Goal: Information Seeking & Learning: Learn about a topic

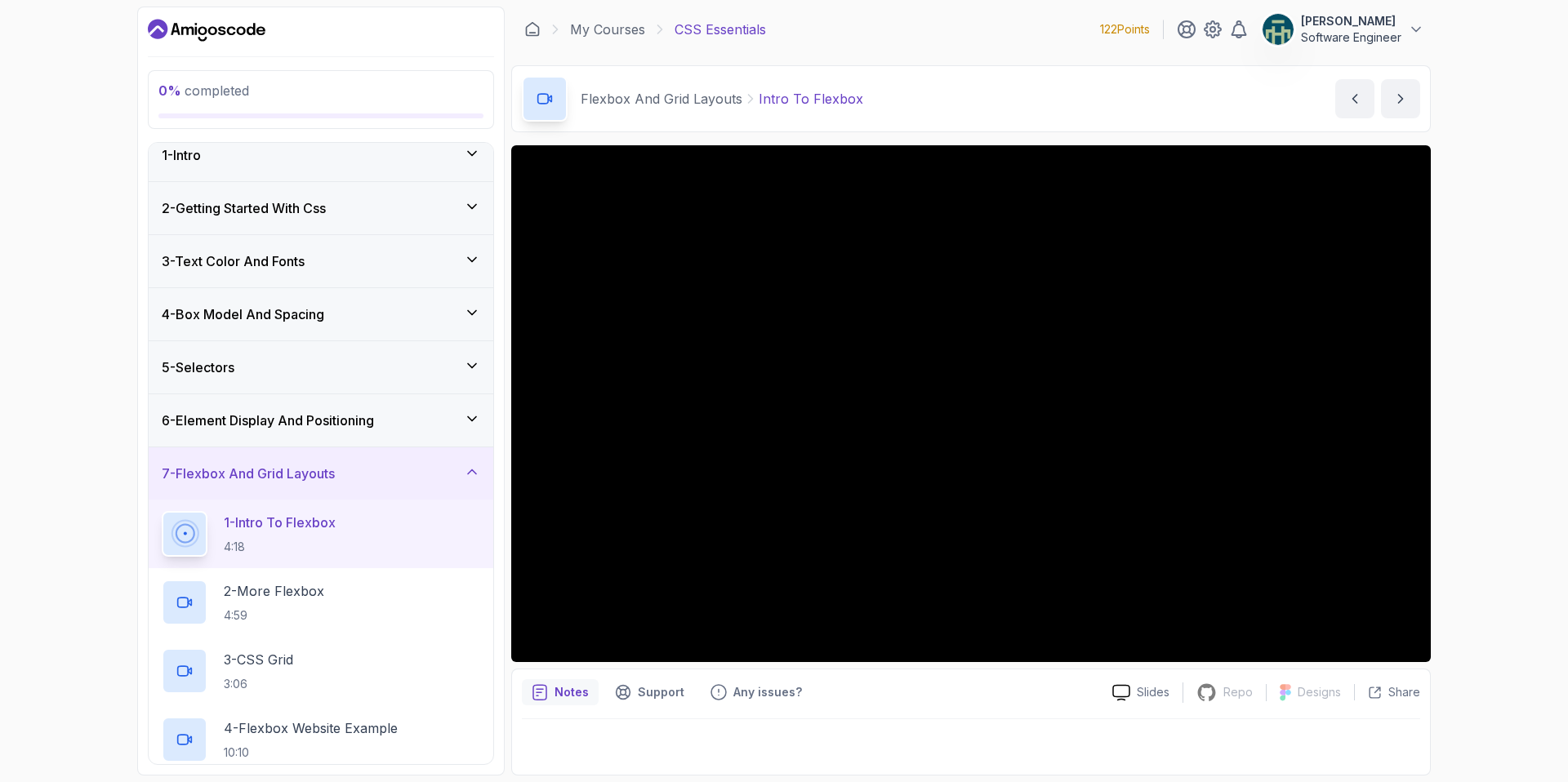
scroll to position [29, 0]
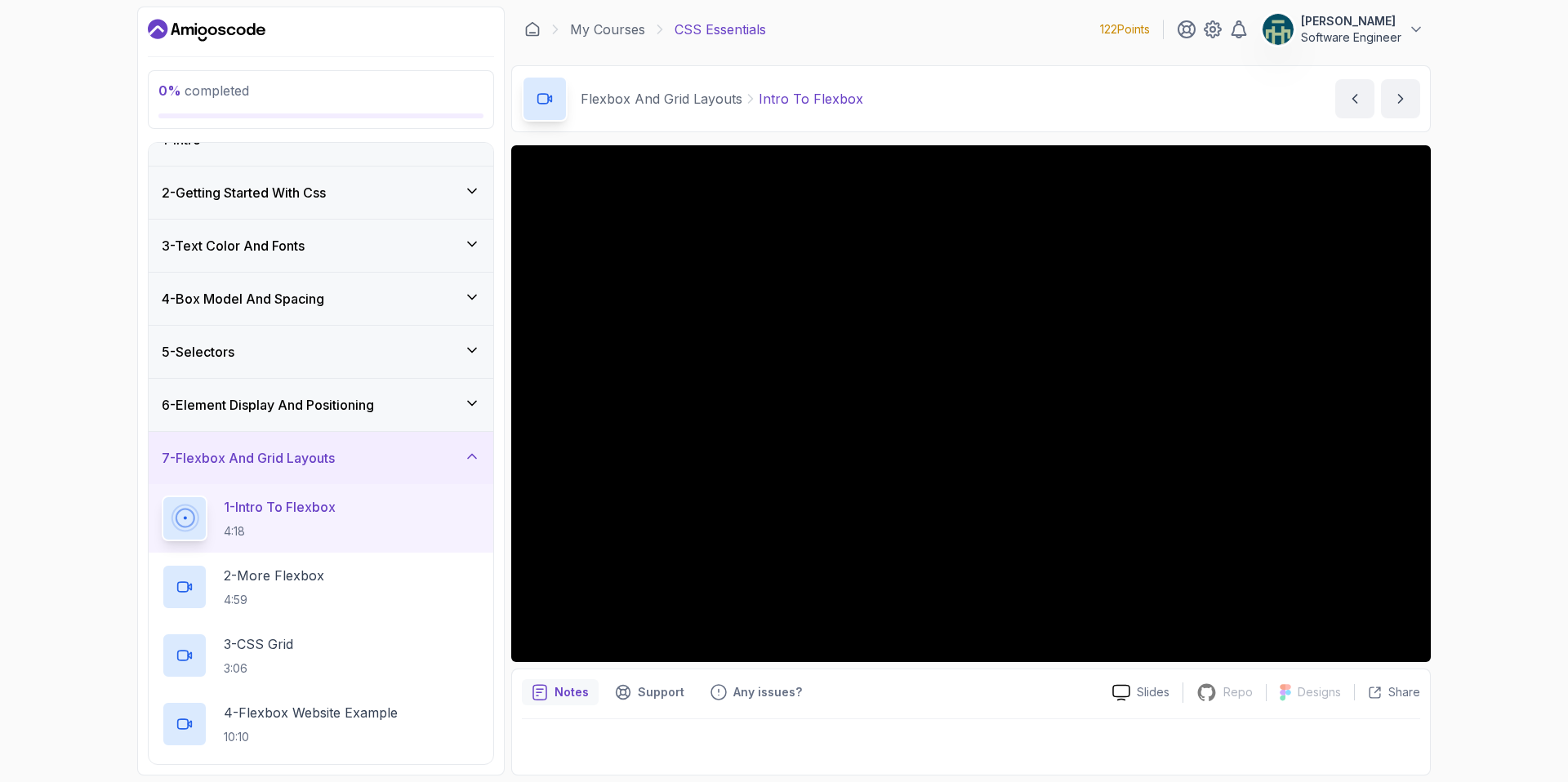
click at [455, 302] on div "4 - Box Model And Spacing" at bounding box center [321, 298] width 319 height 19
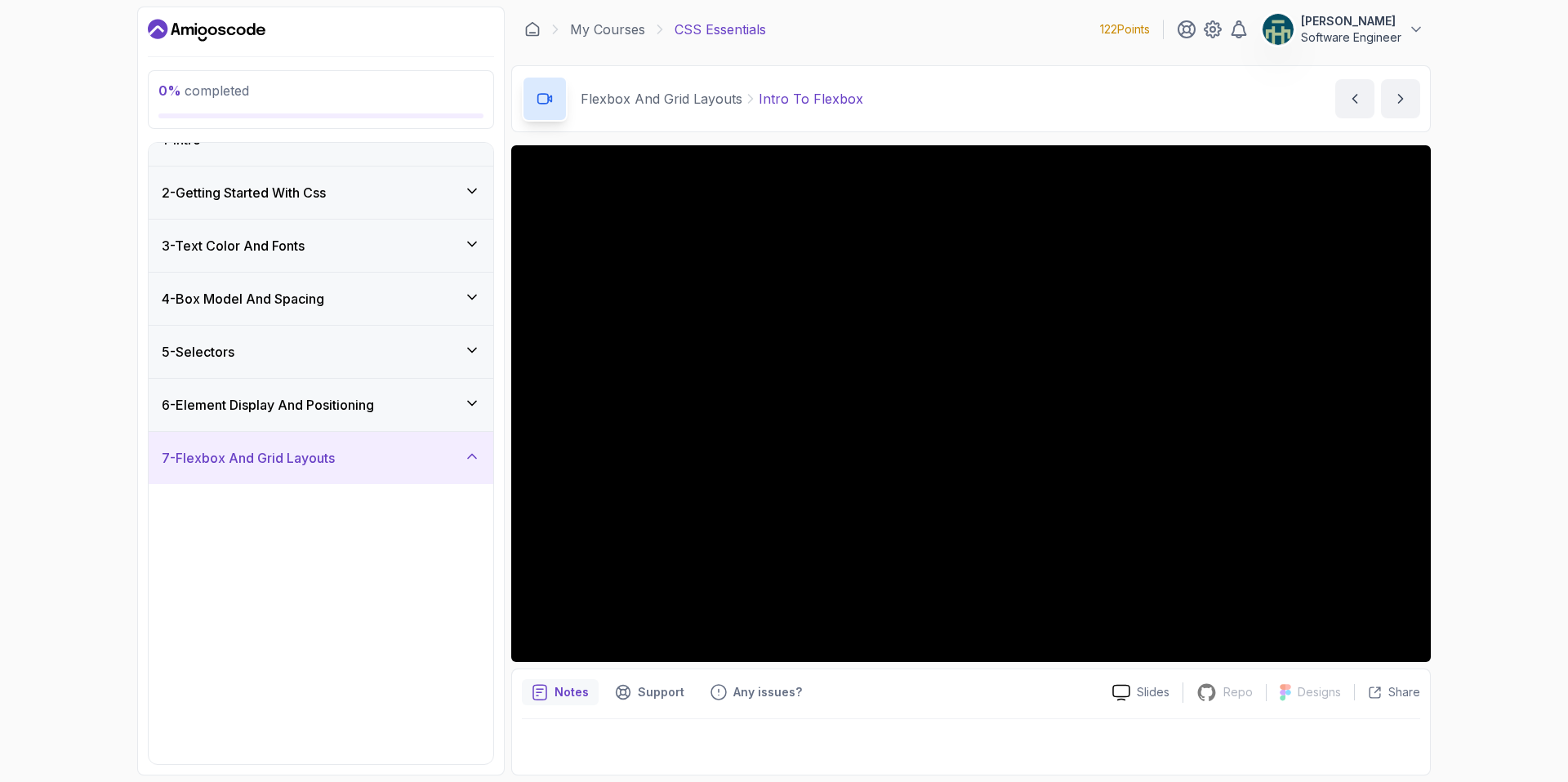
scroll to position [0, 0]
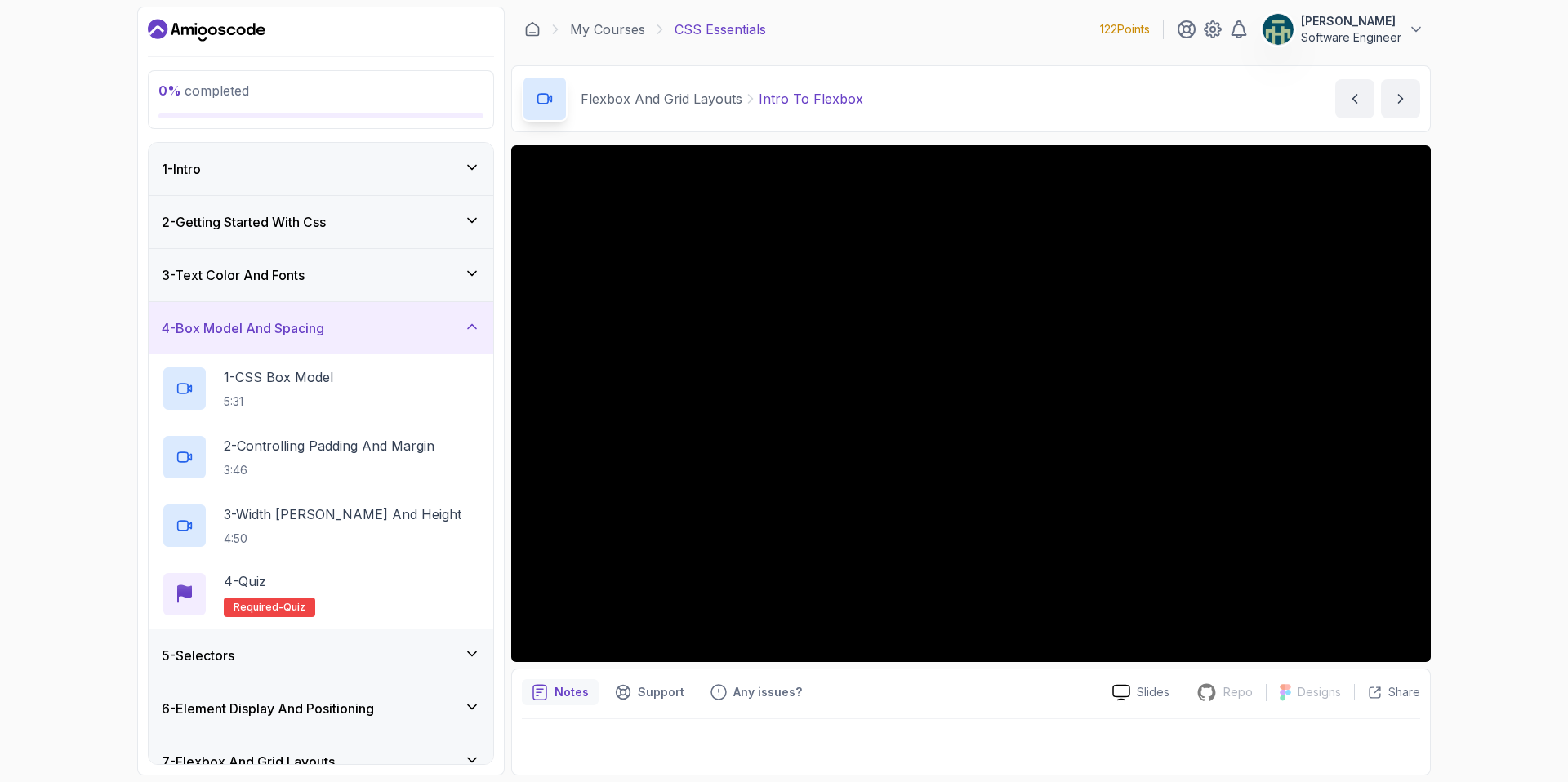
click at [471, 323] on icon at bounding box center [472, 327] width 16 height 16
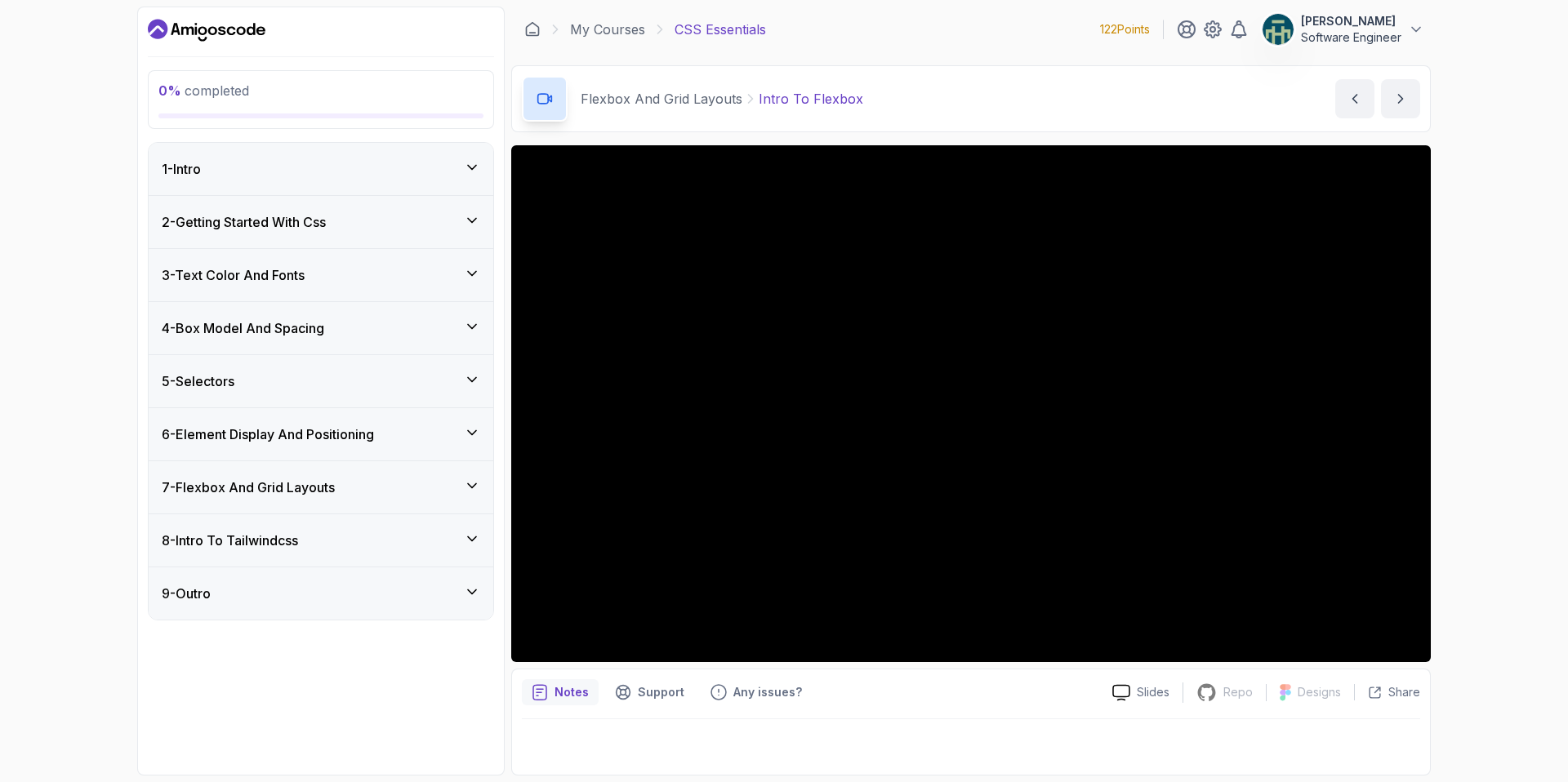
click at [447, 485] on div "7 - Flexbox And Grid Layouts" at bounding box center [321, 487] width 319 height 19
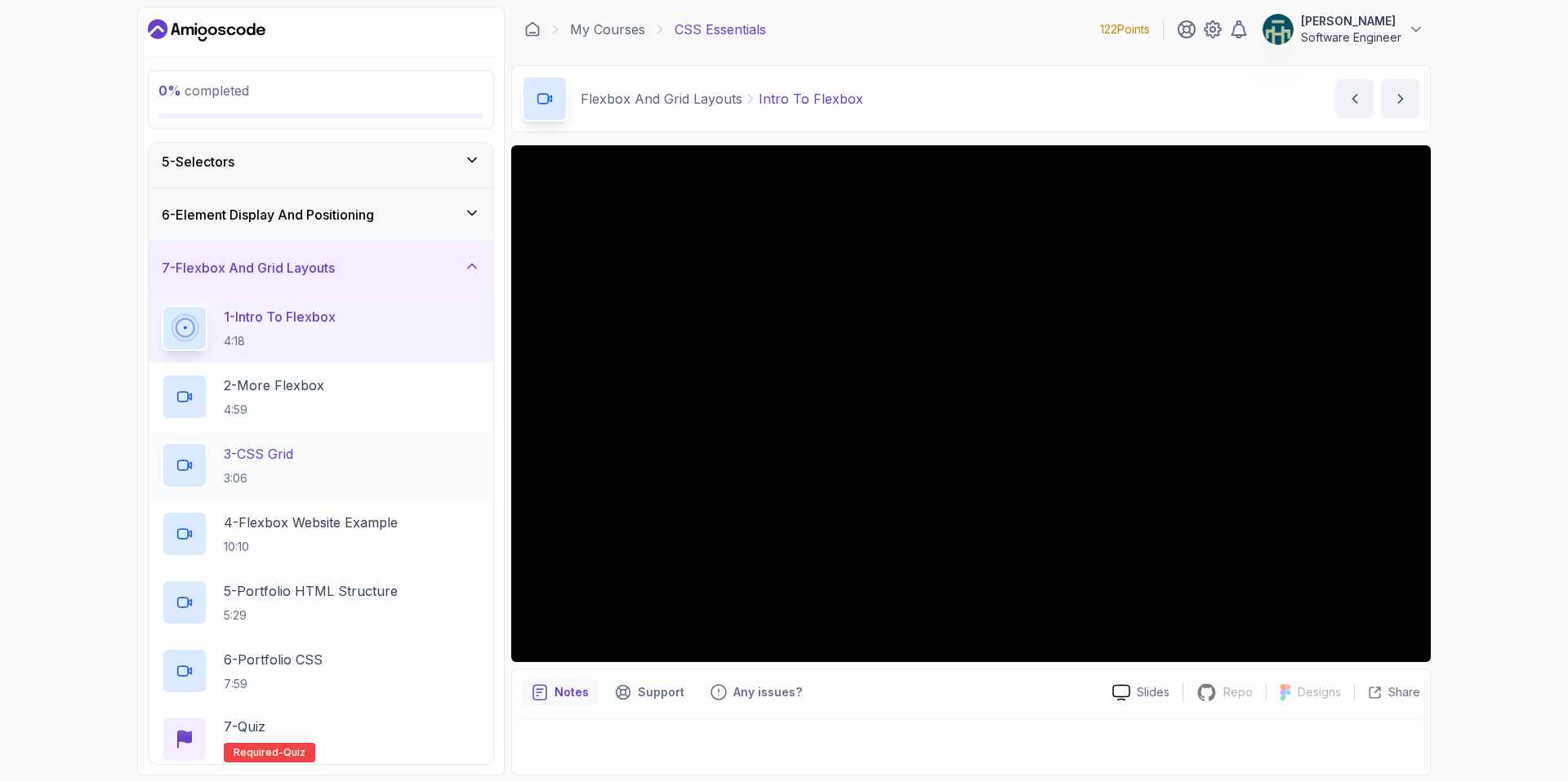
scroll to position [246, 0]
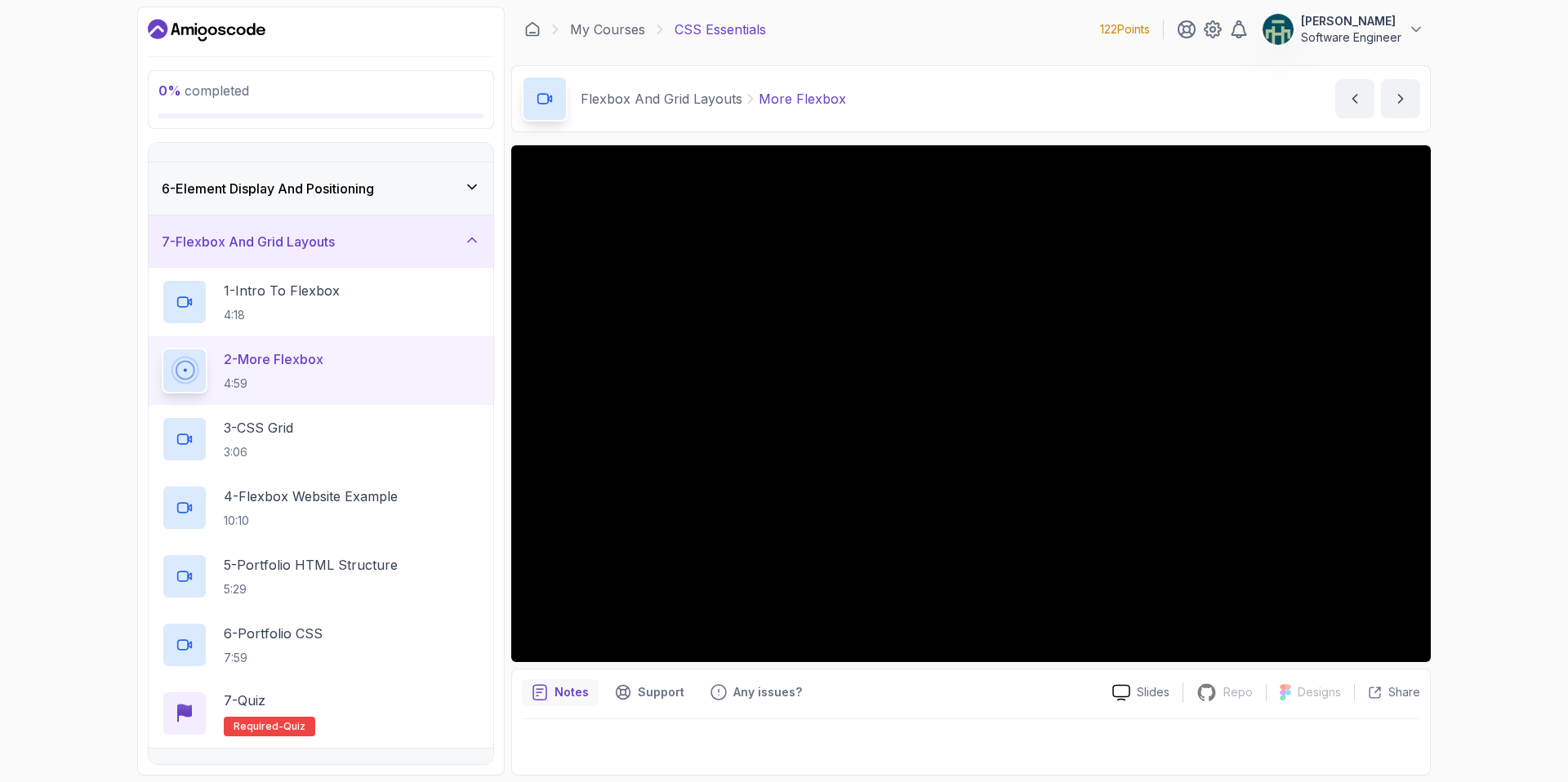
scroll to position [335, 0]
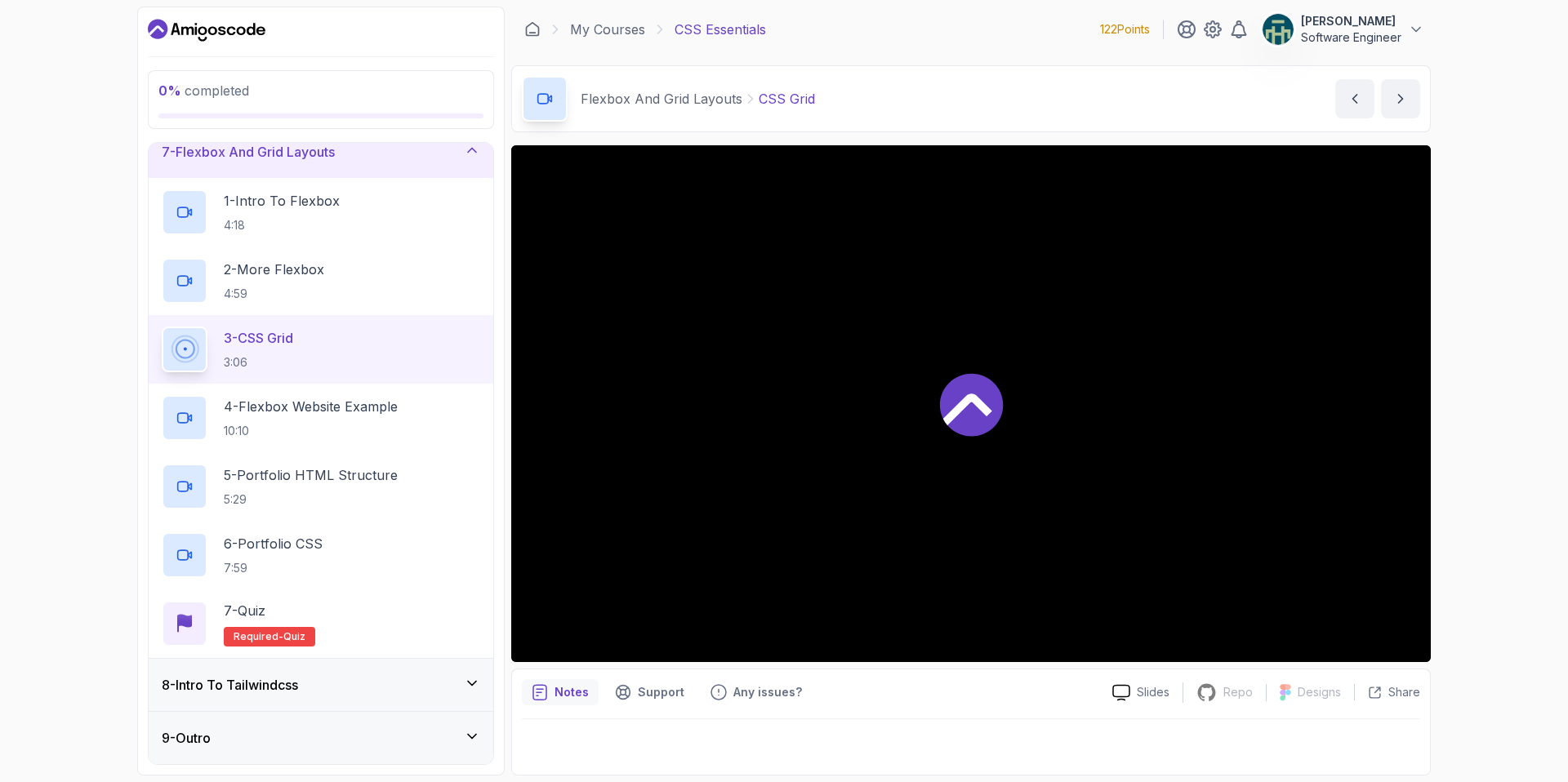
click at [1011, 462] on div at bounding box center [970, 403] width 920 height 516
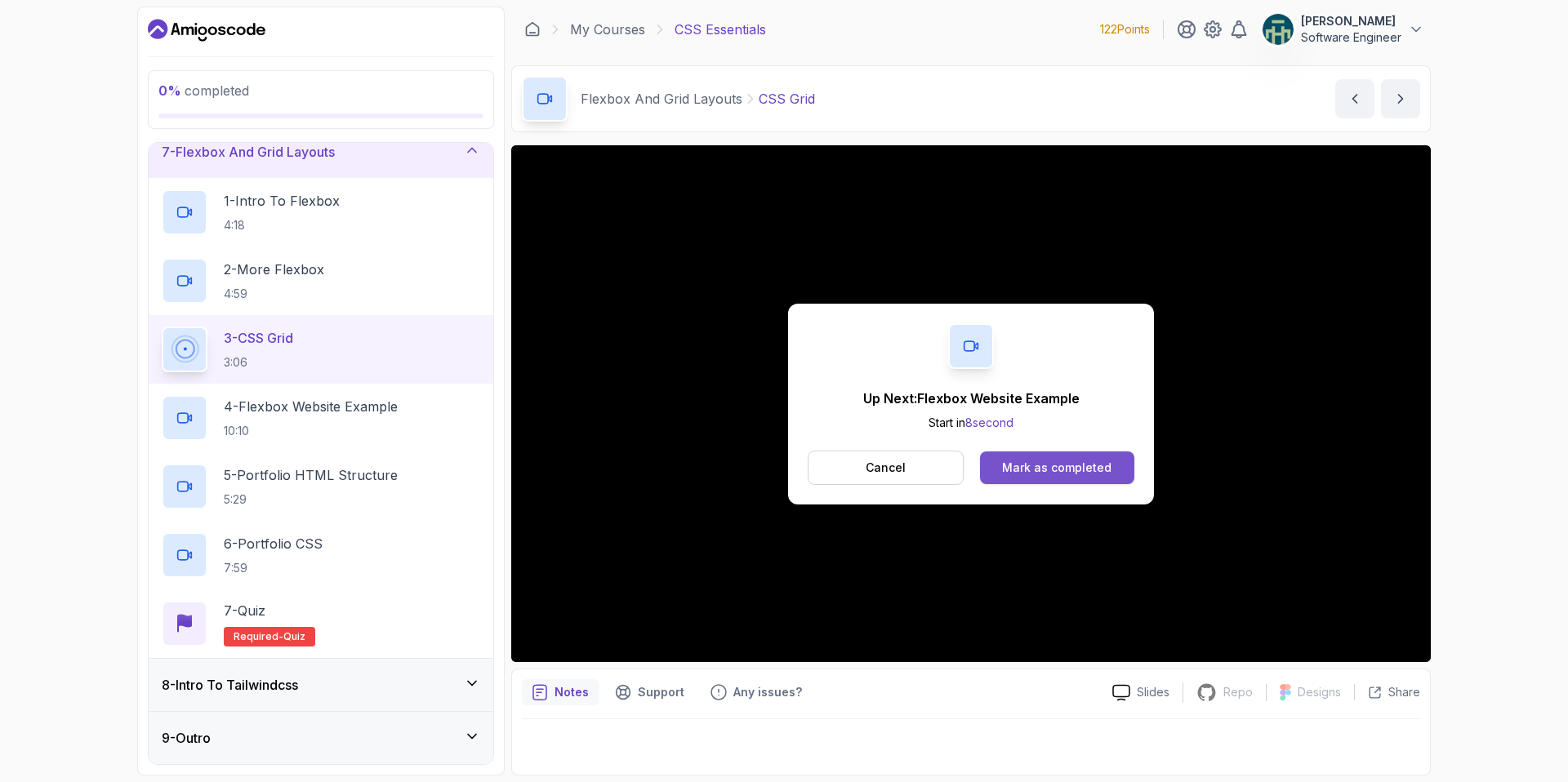
click at [1054, 470] on div "Mark as completed" at bounding box center [1056, 467] width 110 height 16
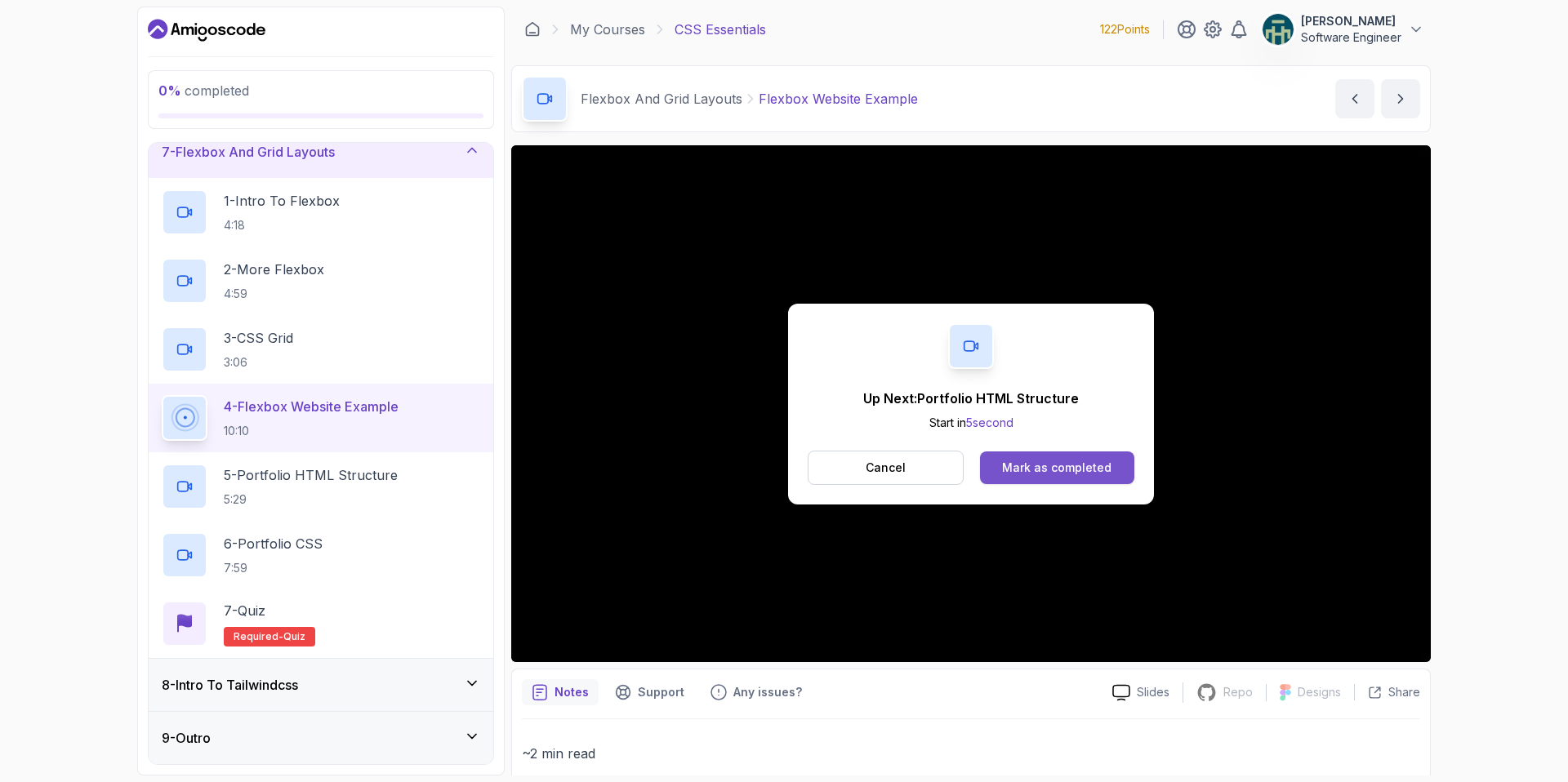
click at [1038, 462] on div "Mark as completed" at bounding box center [1056, 467] width 110 height 16
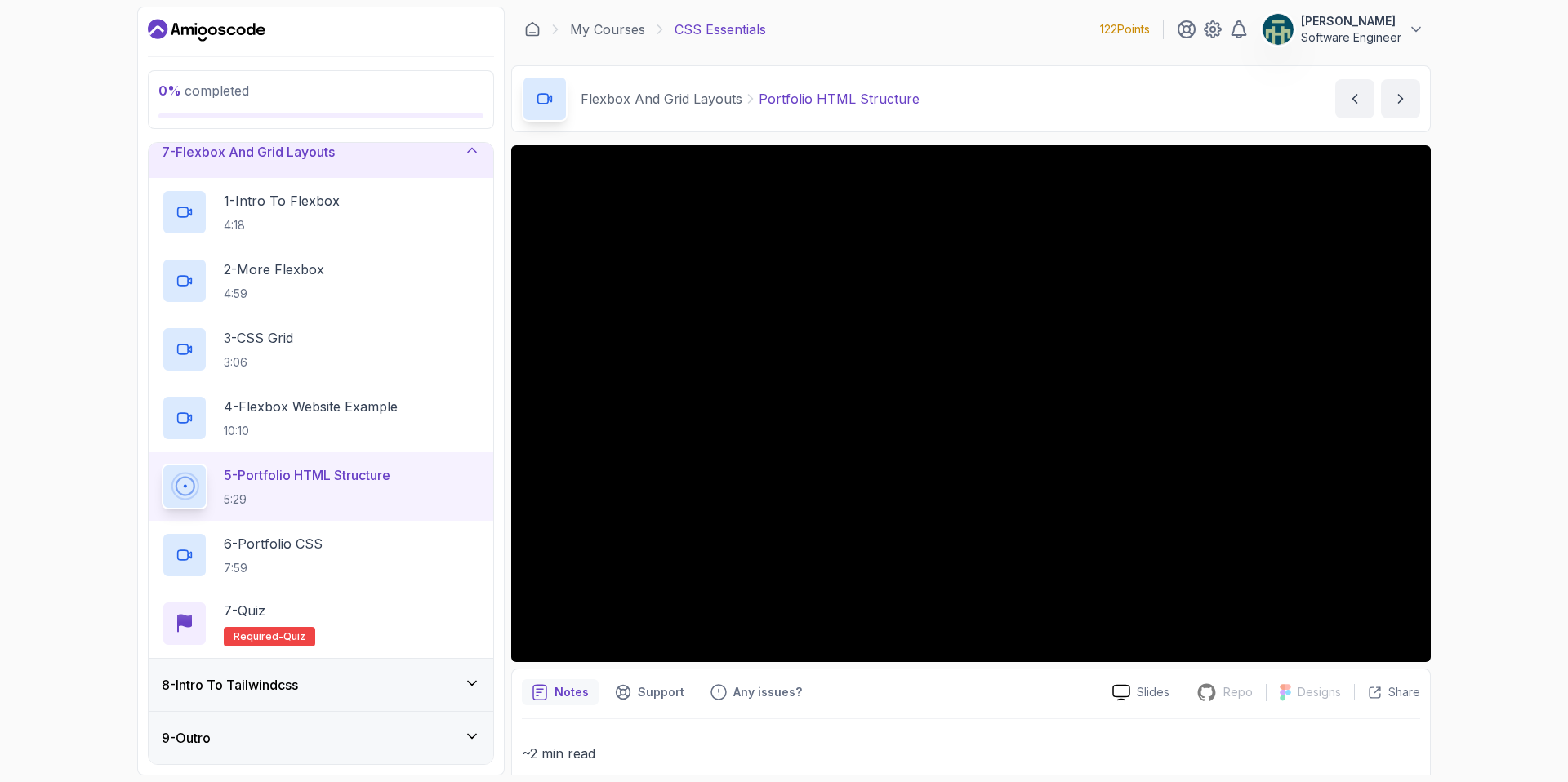
drag, startPoint x: 212, startPoint y: 460, endPoint x: 131, endPoint y: 341, distance: 144.0
click at [213, 458] on div "5 - Portfolio HTML Structure 5:29" at bounding box center [321, 486] width 345 height 69
